Goal: Information Seeking & Learning: Learn about a topic

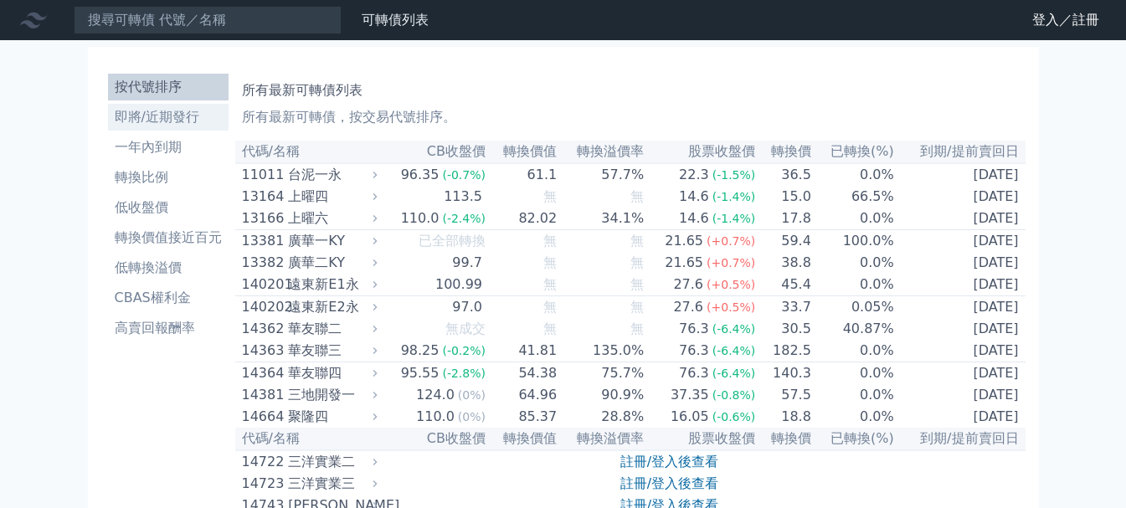
click at [157, 110] on li "即將/近期發行" at bounding box center [168, 117] width 121 height 20
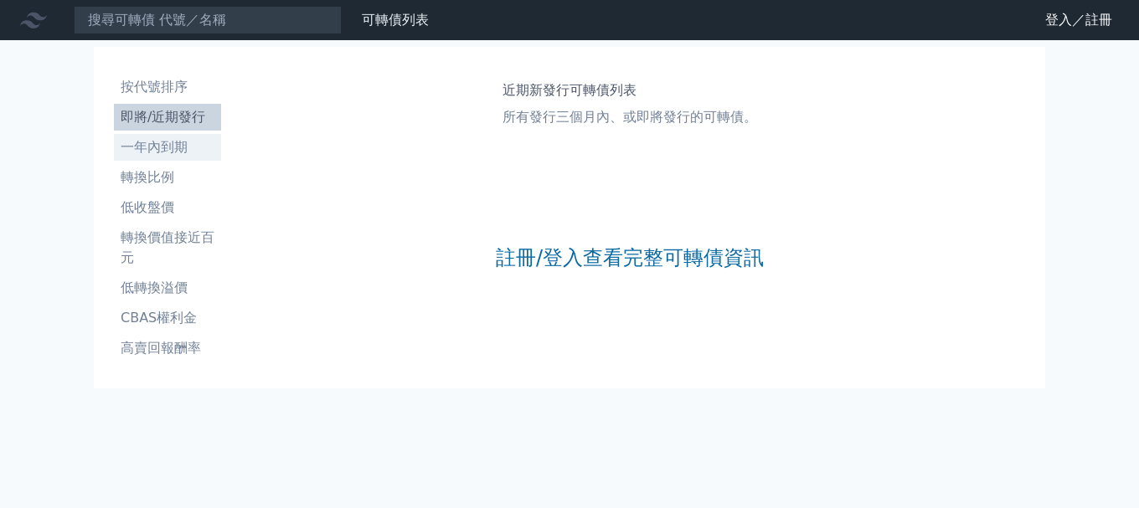
click at [158, 150] on li "一年內到期" at bounding box center [167, 147] width 107 height 20
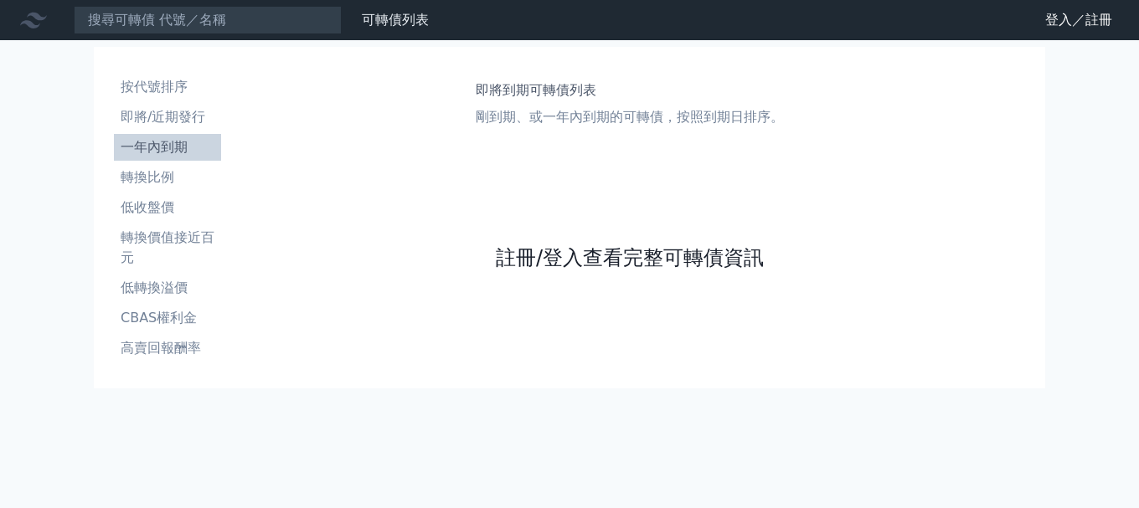
click at [547, 255] on link "註冊/登入查看完整可轉債資訊" at bounding box center [630, 257] width 268 height 27
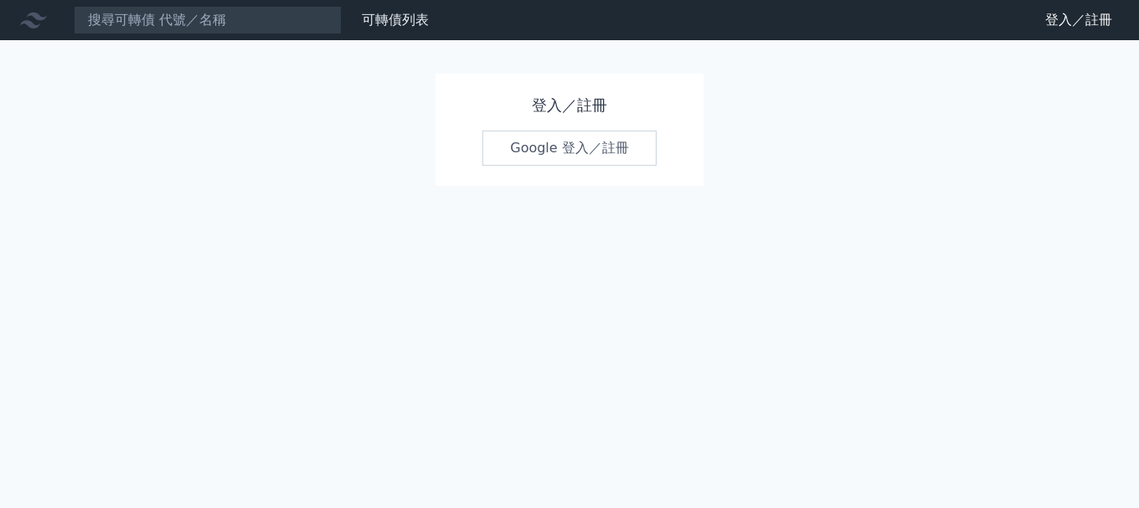
click at [512, 155] on link "Google 登入／註冊" at bounding box center [569, 148] width 174 height 35
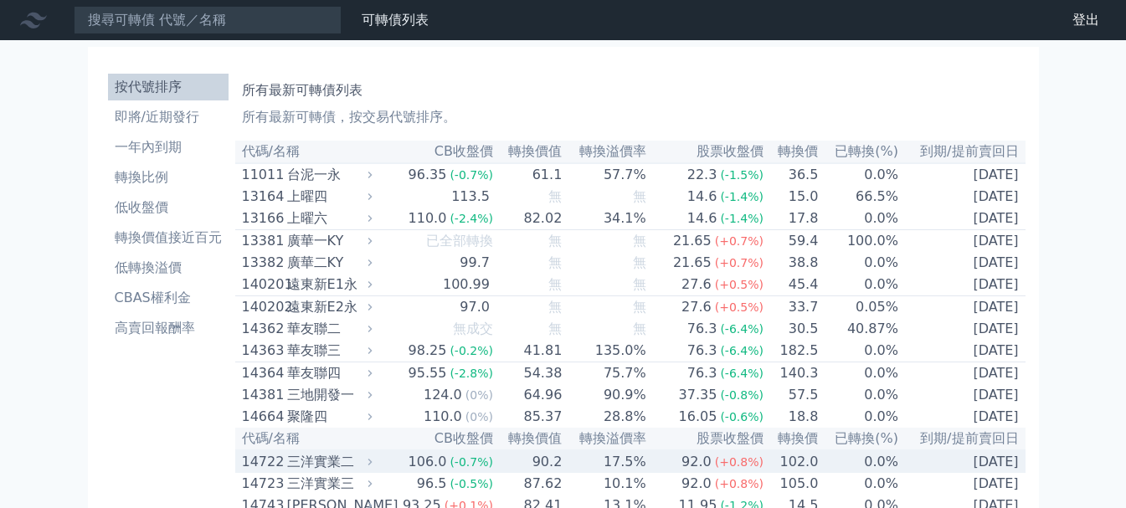
click at [238, 473] on td "14722 三洋實業二" at bounding box center [306, 461] width 142 height 23
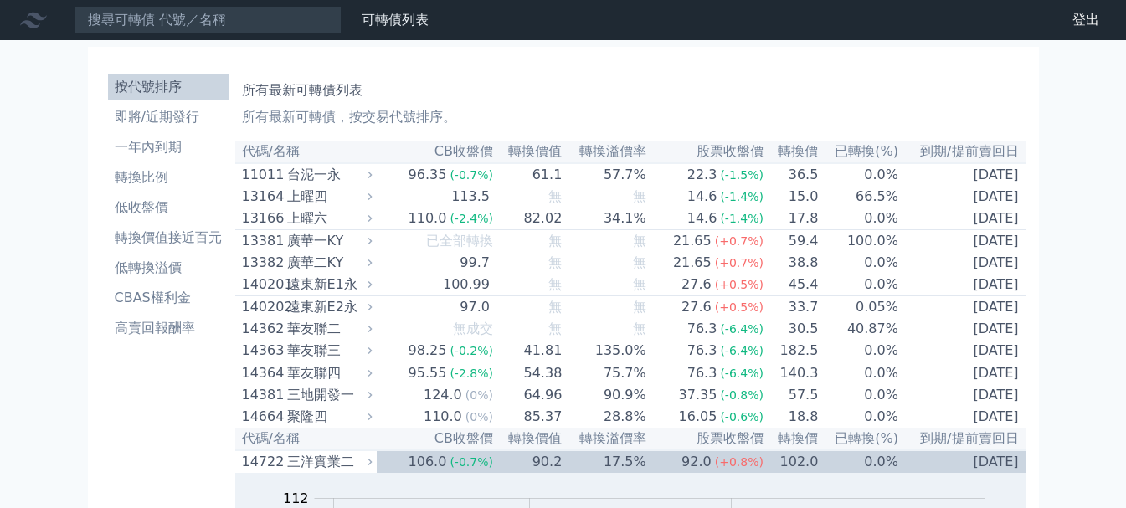
click at [157, 121] on li "即將/近期發行" at bounding box center [168, 117] width 121 height 20
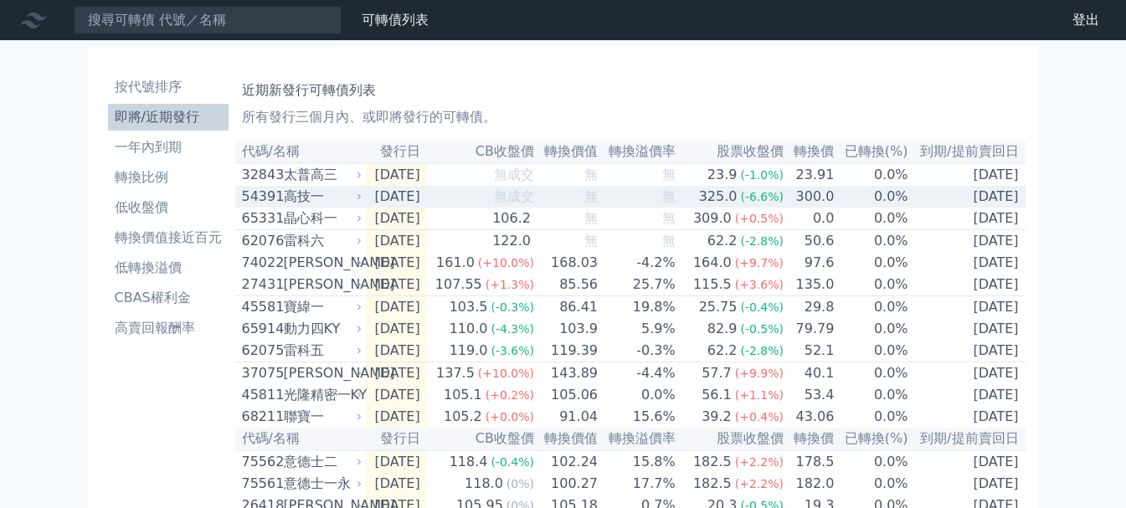
click at [316, 199] on div "高技一" at bounding box center [321, 197] width 75 height 20
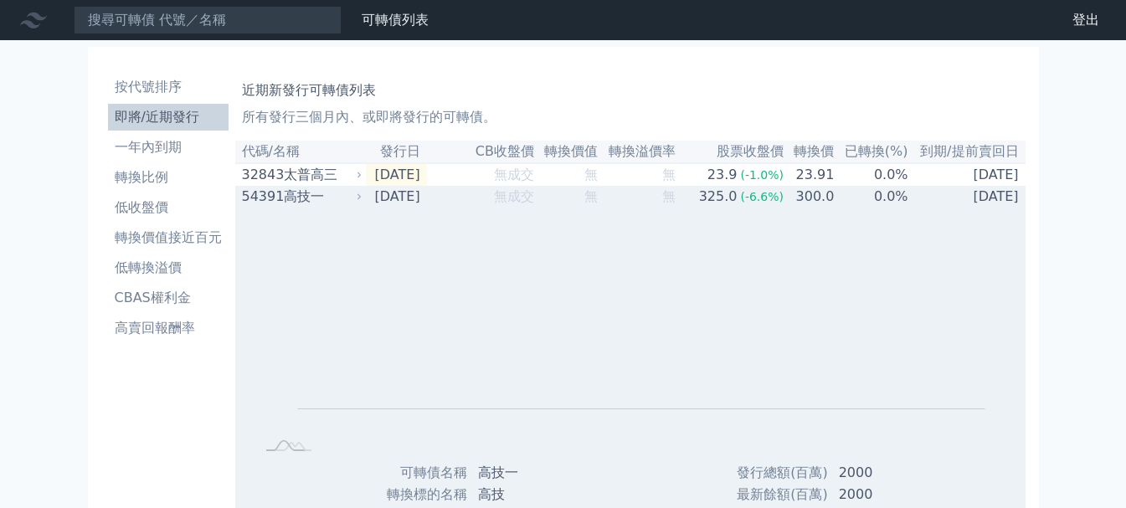
click at [316, 199] on div "高技一" at bounding box center [321, 197] width 75 height 20
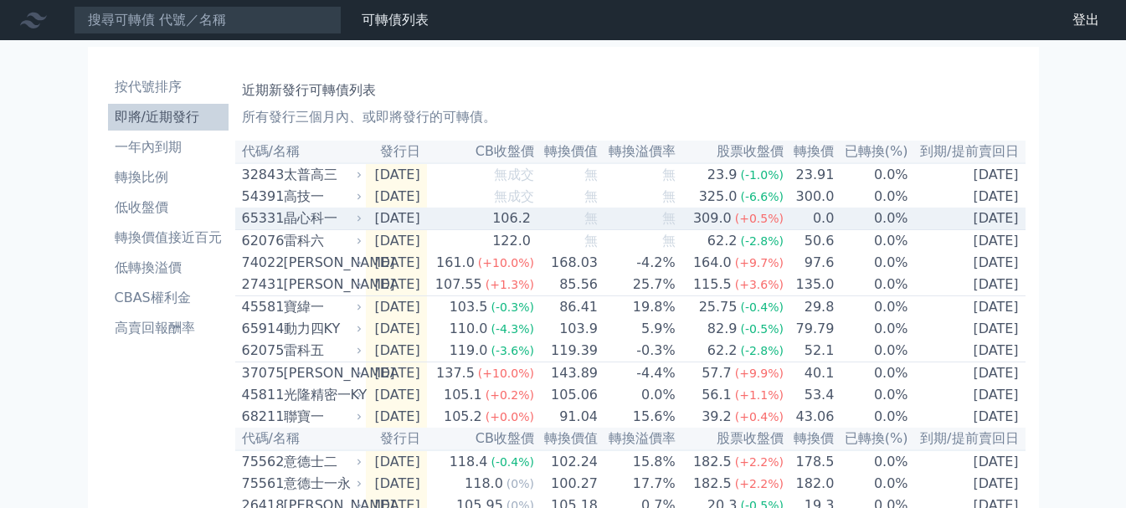
click at [309, 225] on div "晶心科一" at bounding box center [321, 218] width 75 height 20
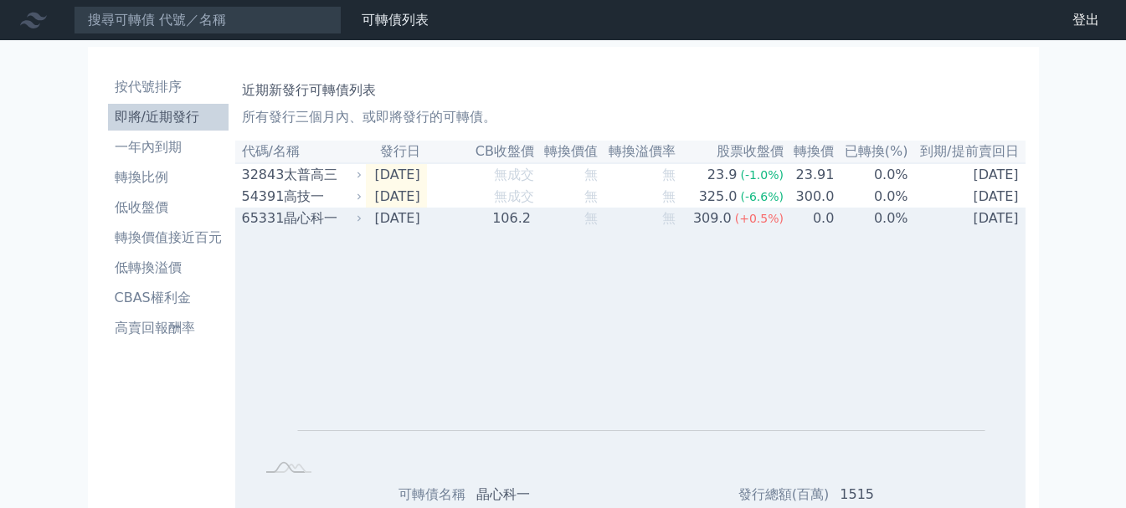
click at [304, 222] on div "晶心科一" at bounding box center [321, 218] width 75 height 20
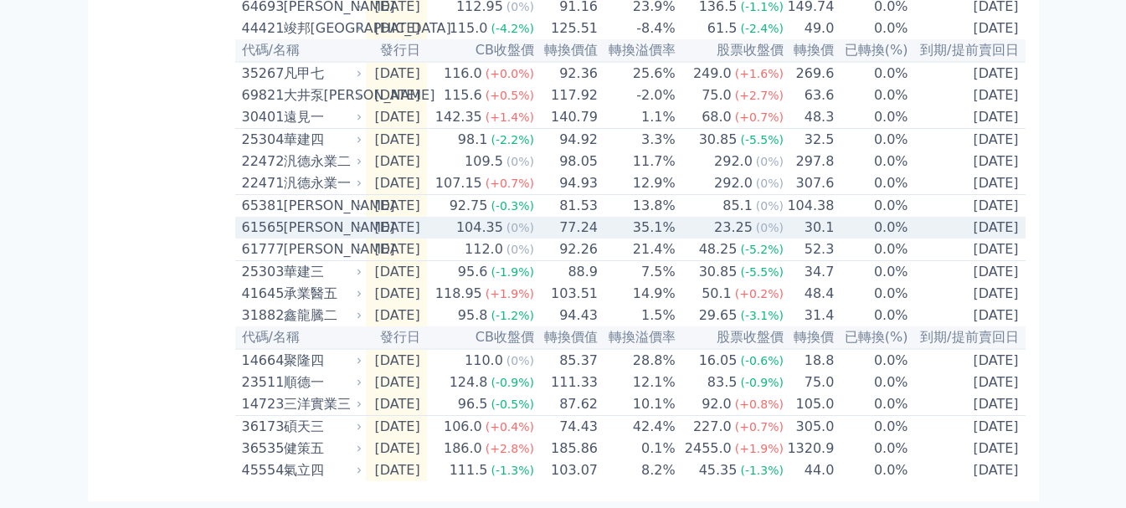
scroll to position [753, 0]
